Goal: Information Seeking & Learning: Learn about a topic

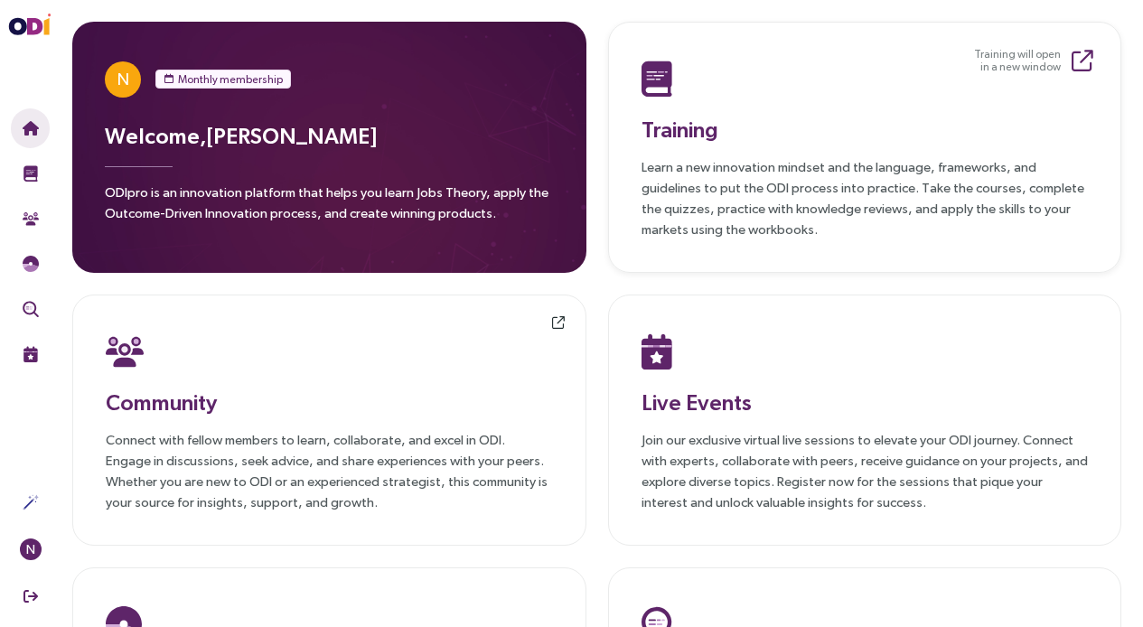
click at [681, 126] on h3 "Training" at bounding box center [864, 129] width 447 height 33
